Goal: Information Seeking & Learning: Learn about a topic

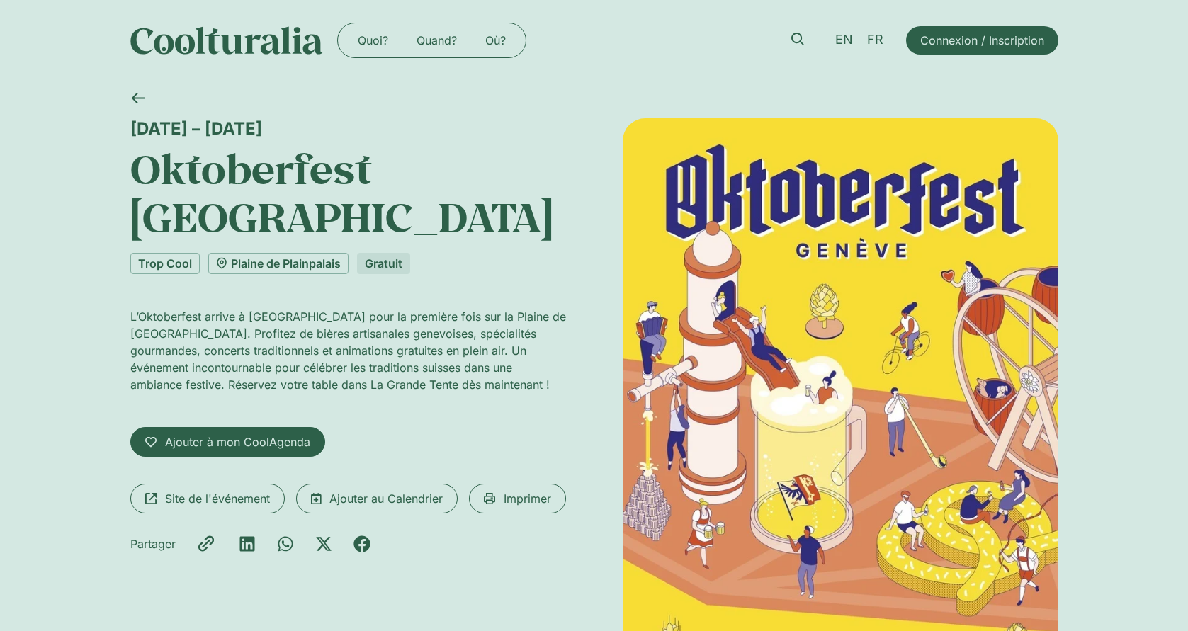
scroll to position [212, 0]
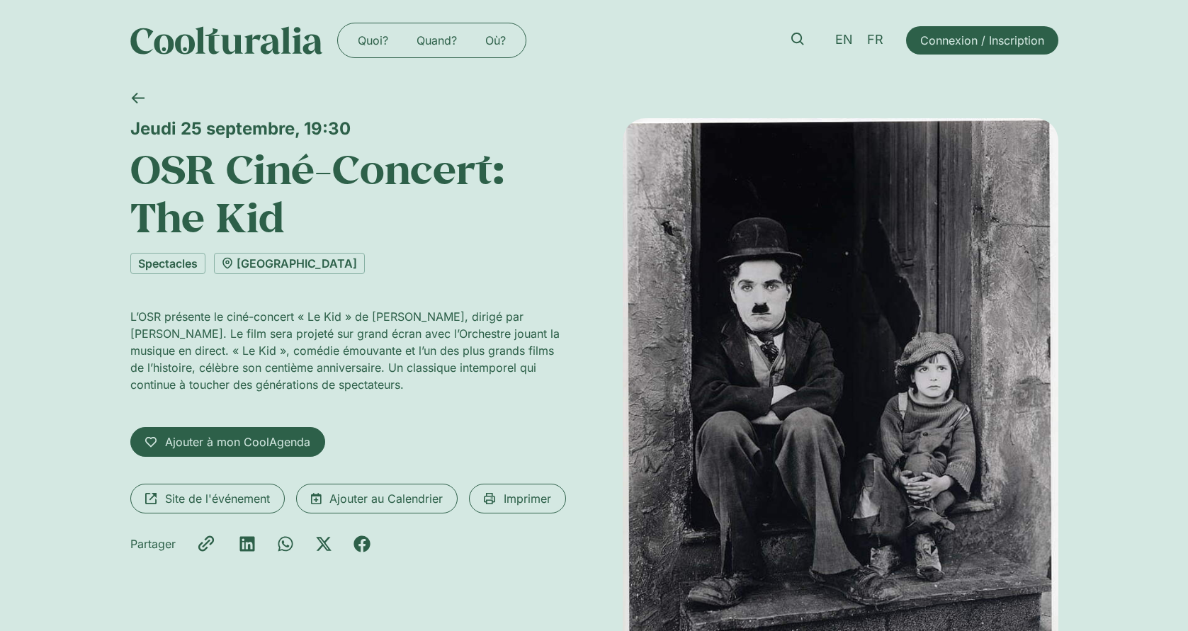
drag, startPoint x: 0, startPoint y: 0, endPoint x: 897, endPoint y: 294, distance: 943.7
click at [897, 294] on img at bounding box center [841, 410] width 436 height 584
click at [197, 506] on span "Site de l'événement" at bounding box center [217, 498] width 105 height 17
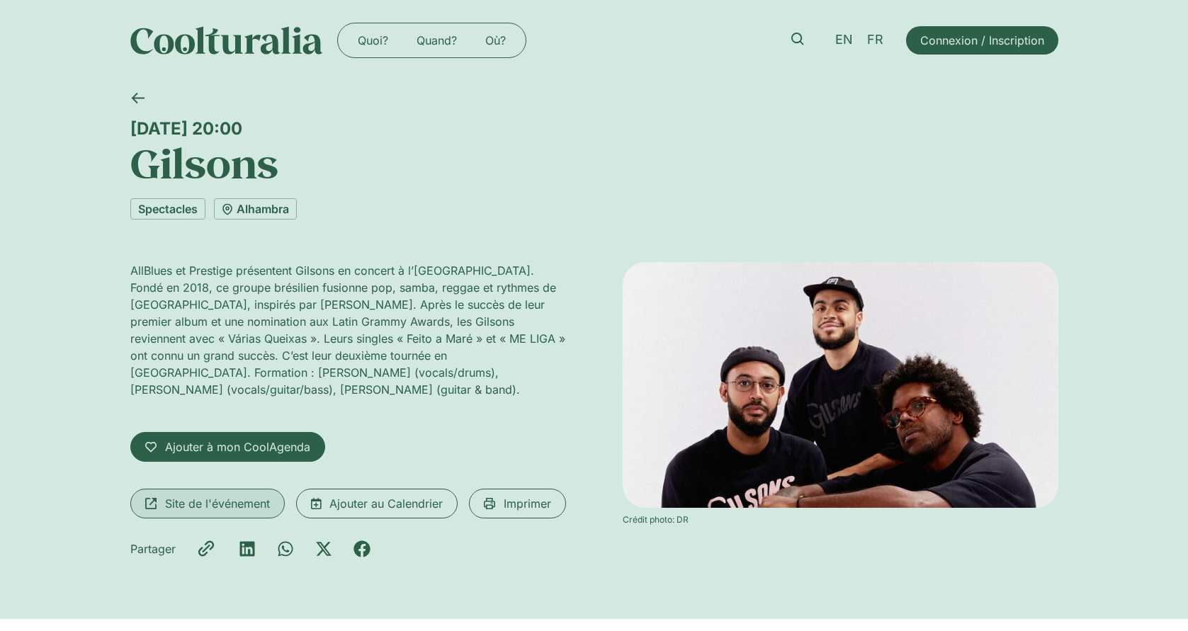
click at [242, 495] on span "Site de l'événement" at bounding box center [217, 503] width 105 height 17
click at [262, 495] on span "Site de l'événement" at bounding box center [217, 503] width 105 height 17
click at [219, 157] on h1 "Gilsons" at bounding box center [594, 163] width 928 height 48
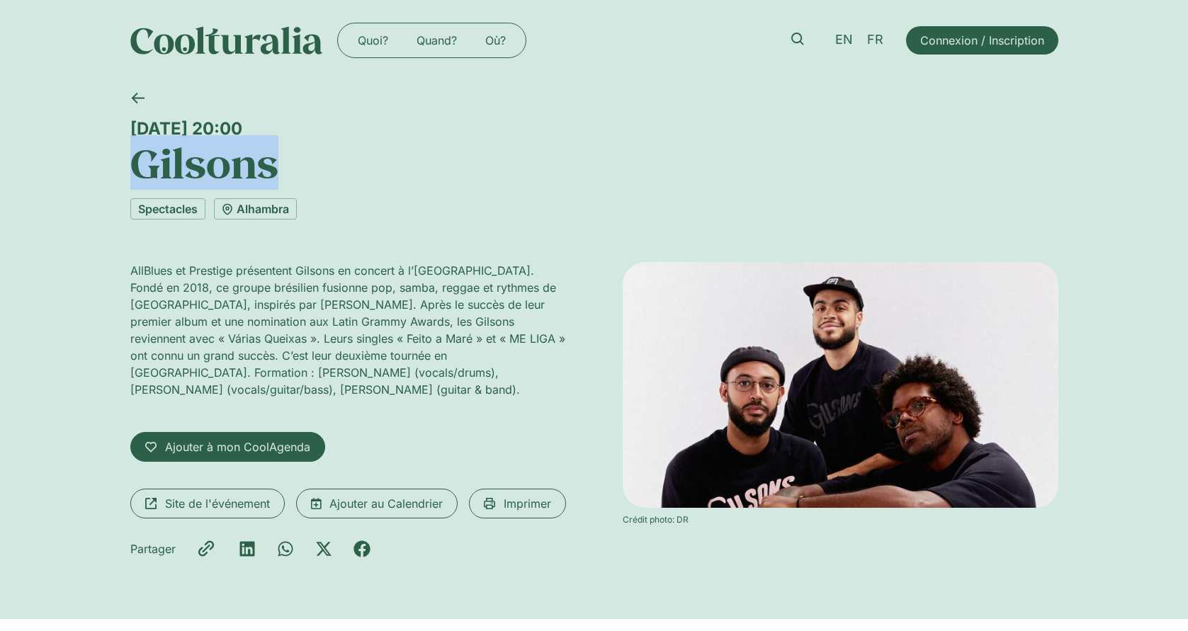
click at [219, 157] on h1 "Gilsons" at bounding box center [594, 163] width 928 height 48
copy h1 "Gilsons"
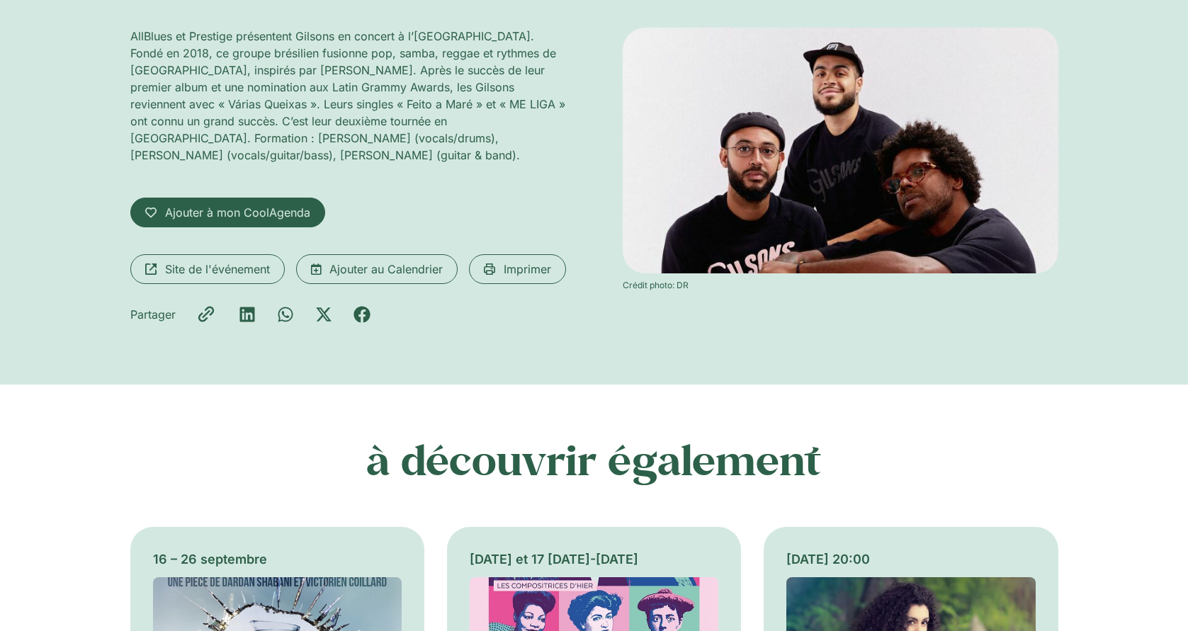
scroll to position [283, 0]
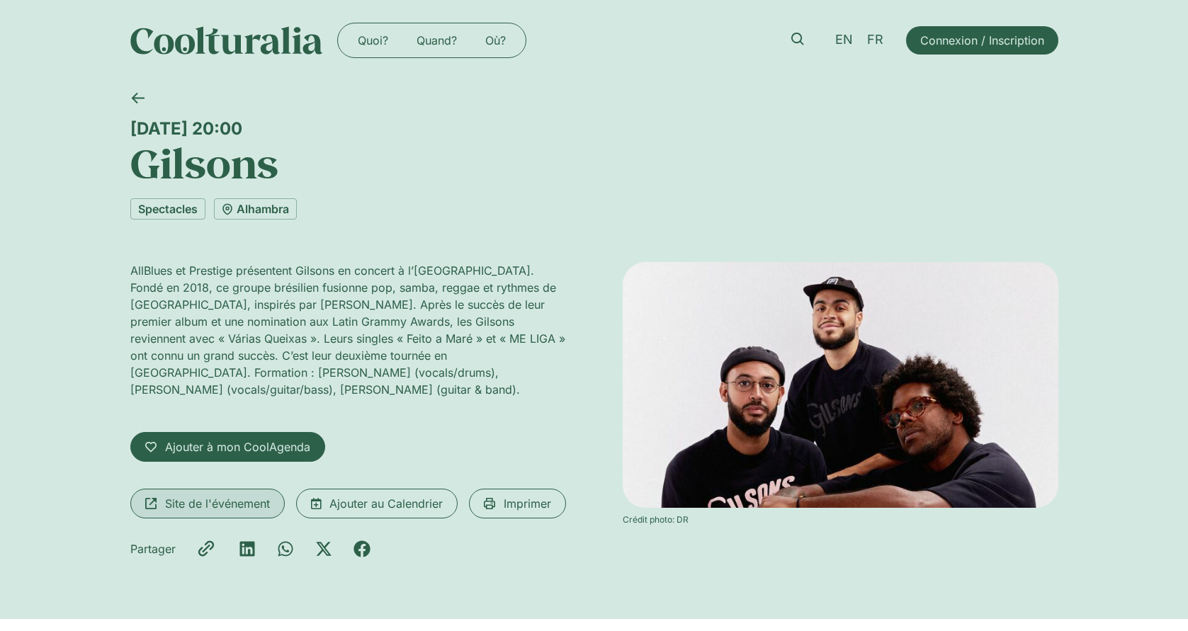
click at [164, 495] on span "Site de l'événement" at bounding box center [207, 503] width 125 height 17
click at [177, 167] on h1 "Gilsons" at bounding box center [594, 163] width 928 height 48
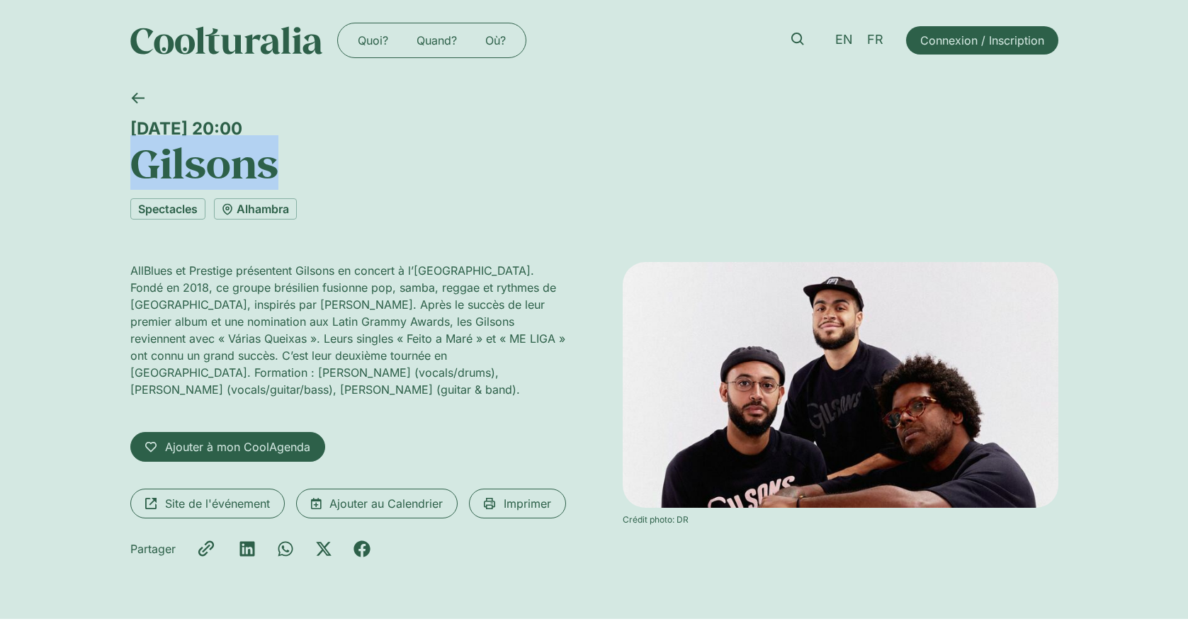
click at [177, 167] on h1 "Gilsons" at bounding box center [594, 163] width 928 height 48
copy h1 "Gilsons"
